Goal: Task Accomplishment & Management: Manage account settings

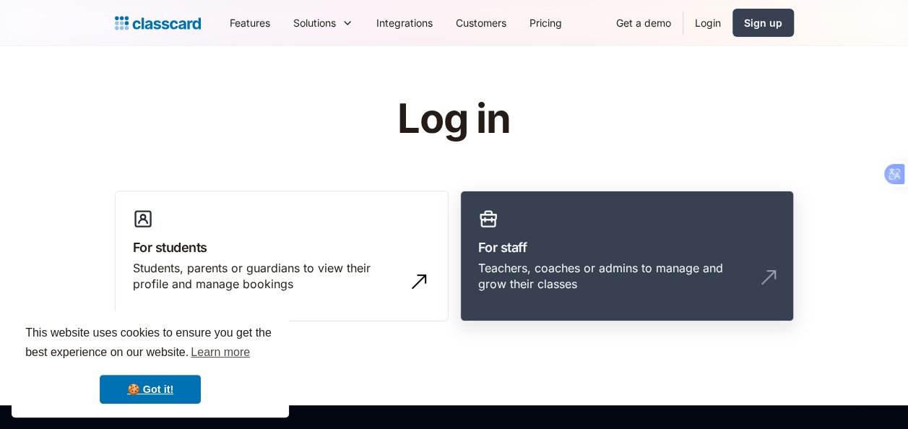
click at [634, 270] on div "Teachers, coaches or admins to manage and grow their classes" at bounding box center [612, 276] width 269 height 33
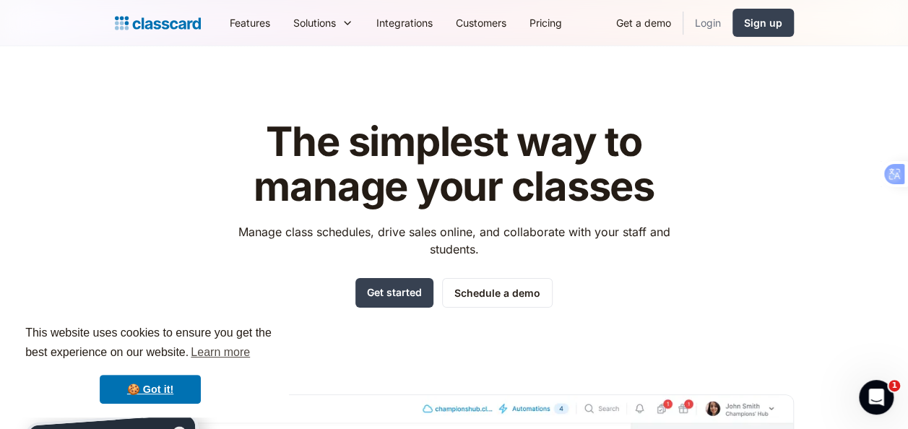
click at [713, 28] on link "Login" at bounding box center [707, 23] width 49 height 33
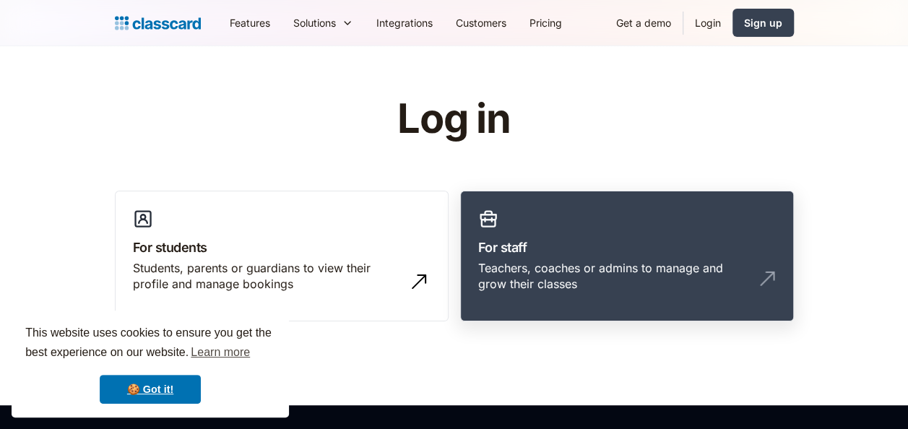
click at [653, 209] on link "For staff Teachers, coaches or admins to manage and grow their classes" at bounding box center [627, 256] width 334 height 131
